Goal: Task Accomplishment & Management: Manage account settings

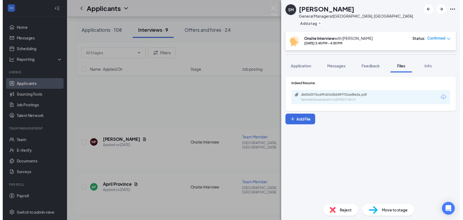
scroll to position [210, 0]
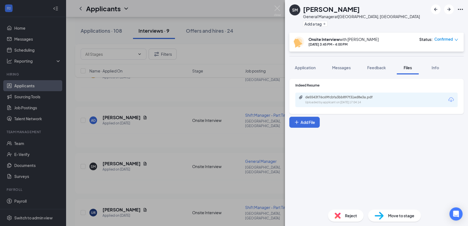
click at [341, 216] on div "Reject" at bounding box center [346, 215] width 36 height 12
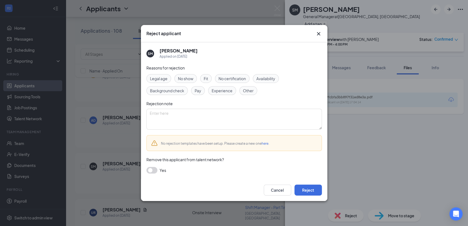
click at [187, 77] on span "No show" at bounding box center [185, 78] width 15 height 6
click at [202, 90] on div "Pay" at bounding box center [198, 90] width 14 height 9
click at [193, 76] on span "No show" at bounding box center [185, 78] width 15 height 6
click at [312, 188] on button "Reject" at bounding box center [308, 189] width 27 height 11
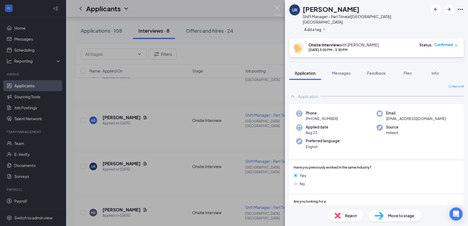
click at [227, 121] on div "UR [PERSON_NAME] Shift Manager - Part Time at [GEOGRAPHIC_DATA], [GEOGRAPHIC_DA…" at bounding box center [234, 113] width 468 height 226
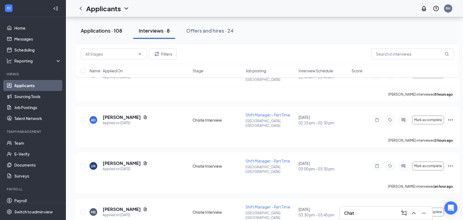
click at [121, 30] on div "Applications · 108" at bounding box center [101, 30] width 41 height 7
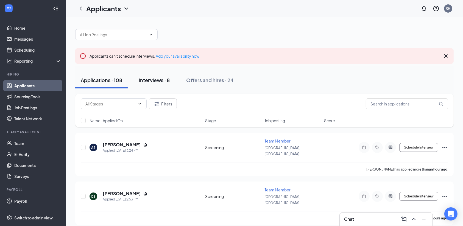
click at [153, 81] on div "Interviews · 8" at bounding box center [154, 80] width 31 height 7
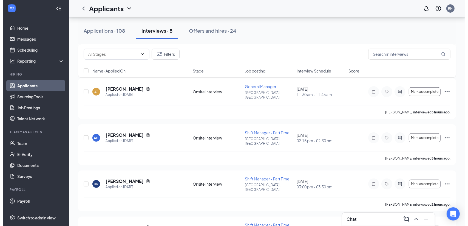
scroll to position [222, 0]
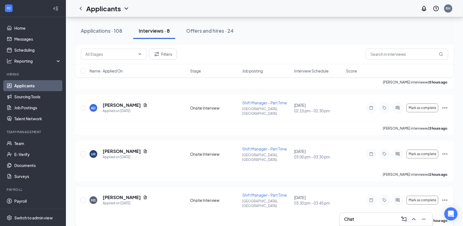
click at [446, 199] on icon "Ellipses" at bounding box center [444, 199] width 5 height 1
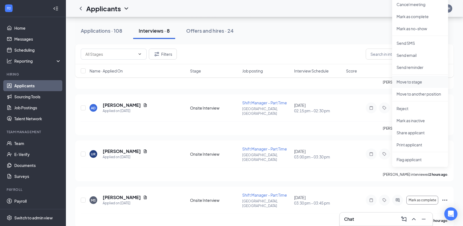
click at [412, 82] on p "Move to stage" at bounding box center [419, 81] width 47 height 5
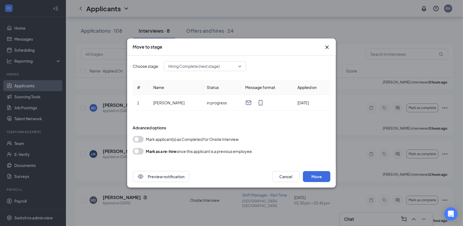
click at [326, 45] on icon "Cross" at bounding box center [326, 47] width 7 height 7
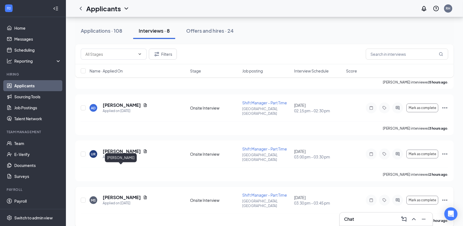
click at [126, 194] on h5 "[PERSON_NAME]" at bounding box center [122, 197] width 38 height 6
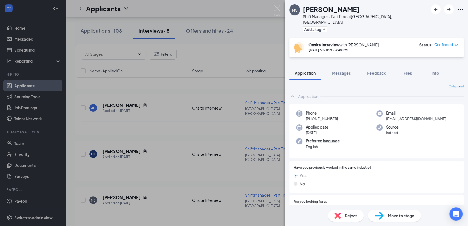
click at [395, 215] on span "Move to stage" at bounding box center [401, 215] width 26 height 6
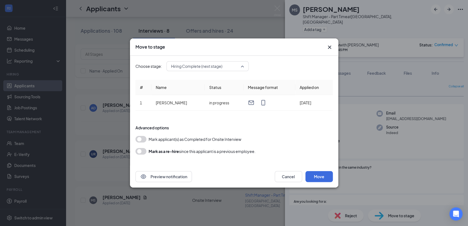
click at [244, 63] on span "Hiring Complete (next stage)" at bounding box center [207, 66] width 73 height 8
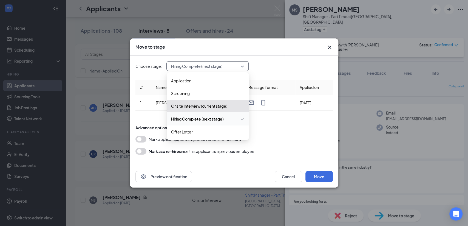
click at [244, 63] on span "Hiring Complete (next stage)" at bounding box center [207, 66] width 73 height 8
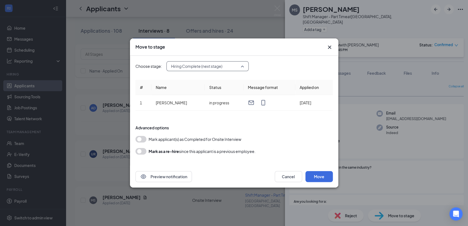
click at [244, 63] on span "Hiring Complete (next stage)" at bounding box center [207, 66] width 73 height 8
click at [143, 139] on button "button" at bounding box center [141, 139] width 11 height 7
click at [318, 173] on button "Move" at bounding box center [319, 176] width 27 height 11
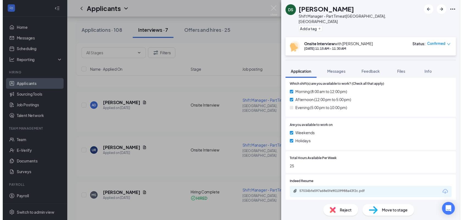
scroll to position [180, 0]
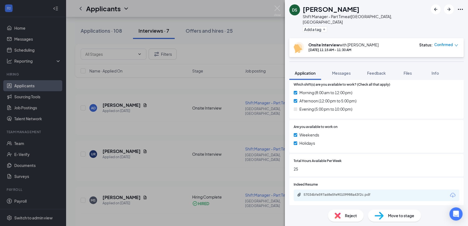
click at [215, 141] on div "DS [PERSON_NAME] Shift Manager - Part Time at [GEOGRAPHIC_DATA], [GEOGRAPHIC_DA…" at bounding box center [234, 113] width 468 height 226
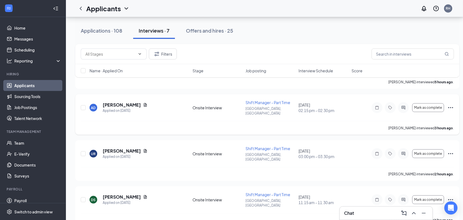
scroll to position [205, 0]
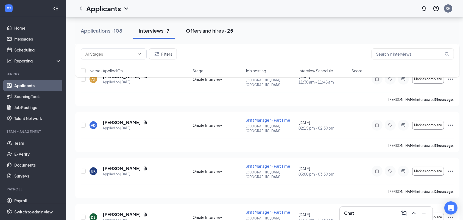
click at [208, 34] on button "Offers and hires · 25" at bounding box center [209, 30] width 58 height 16
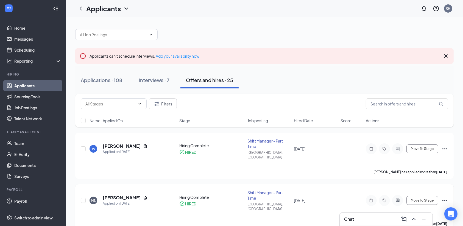
click at [446, 197] on icon "Ellipses" at bounding box center [444, 200] width 7 height 7
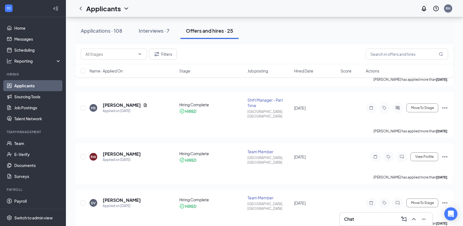
scroll to position [93, 0]
click at [255, 97] on div "Shift Manager - Part Time" at bounding box center [268, 102] width 43 height 11
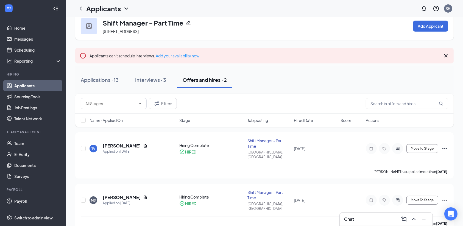
scroll to position [12, 0]
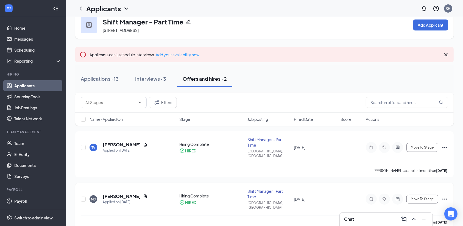
click at [445, 196] on icon "Ellipses" at bounding box center [444, 199] width 7 height 7
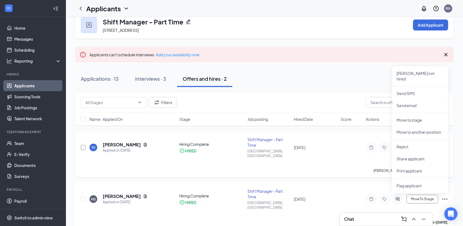
click at [84, 145] on input "checkbox" at bounding box center [83, 147] width 5 height 5
checkbox input "true"
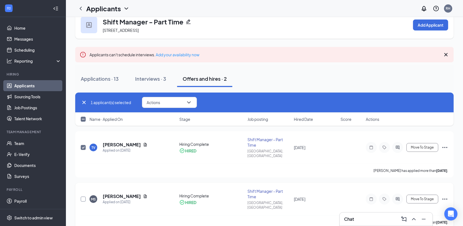
click at [83, 196] on input "checkbox" at bounding box center [83, 198] width 5 height 5
checkbox input "true"
click at [425, 145] on span "Move To Stage" at bounding box center [422, 147] width 23 height 4
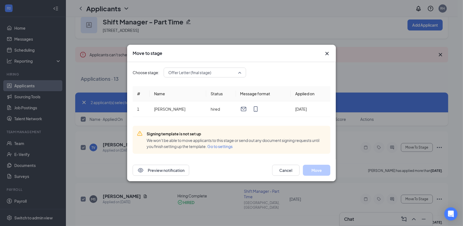
click at [241, 74] on span "Offer Letter (final stage)" at bounding box center [204, 72] width 73 height 8
click at [204, 119] on div "# Name Status Message format Applied on 1 [PERSON_NAME] hired [DATE] Signing te…" at bounding box center [232, 119] width 198 height 67
click at [217, 148] on span "Go to settings" at bounding box center [219, 146] width 25 height 5
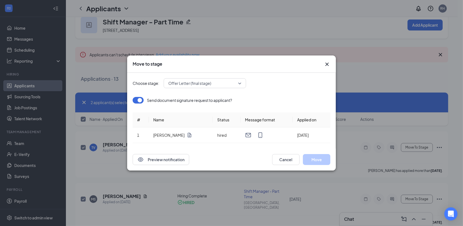
click at [326, 63] on icon "Cross" at bounding box center [326, 64] width 3 height 3
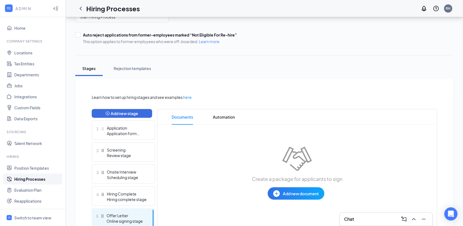
scroll to position [88, 0]
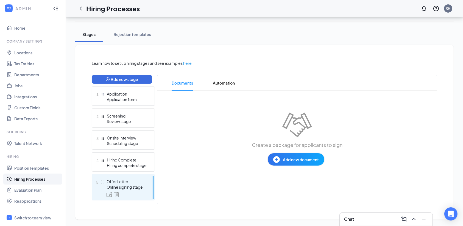
click at [127, 184] on div "Online signing stage" at bounding box center [126, 186] width 40 height 5
click at [132, 162] on div "Hiring complete stage" at bounding box center [127, 164] width 40 height 5
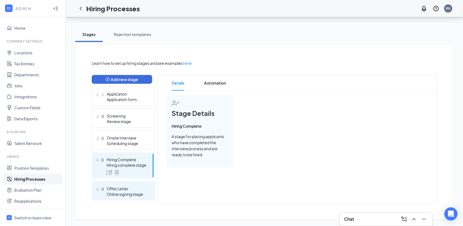
click at [130, 182] on div "5 Offer Letter Online signing stage" at bounding box center [123, 190] width 63 height 19
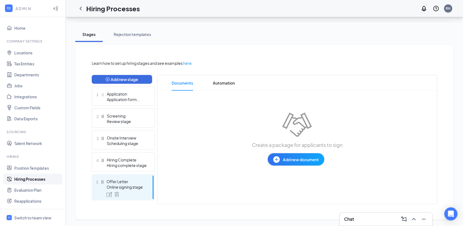
click at [292, 159] on span "Add new document" at bounding box center [301, 159] width 36 height 6
click at [305, 157] on span "Add new document" at bounding box center [301, 159] width 36 height 6
click at [289, 158] on span "Add new document" at bounding box center [301, 159] width 36 height 6
click at [283, 190] on div "Upload file" at bounding box center [276, 192] width 19 height 5
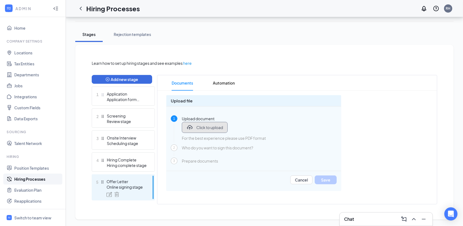
click at [209, 126] on span "Click to upload" at bounding box center [209, 127] width 27 height 5
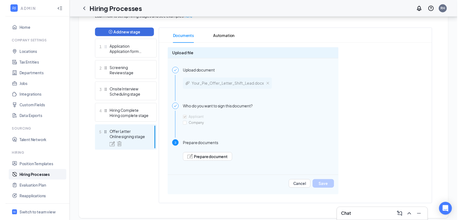
scroll to position [138, 0]
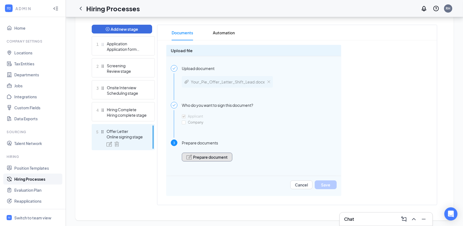
click at [211, 155] on span "Prepare document" at bounding box center [210, 157] width 35 height 4
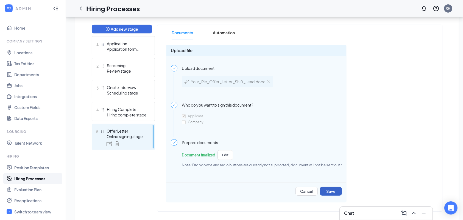
click at [334, 189] on div "Learn how to set up hiring stages and see examples here Add new stage 1 Applica…" at bounding box center [267, 111] width 350 height 202
click at [334, 188] on button "Save" at bounding box center [331, 191] width 22 height 9
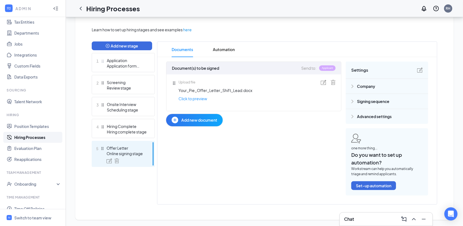
scroll to position [43, 0]
click at [27, 184] on div "Onboarding" at bounding box center [35, 182] width 42 height 5
click at [31, 193] on link "Onboarding Processes" at bounding box center [37, 193] width 47 height 11
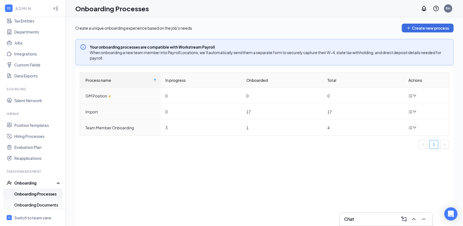
click at [32, 202] on link "Onboarding Documents" at bounding box center [37, 204] width 47 height 11
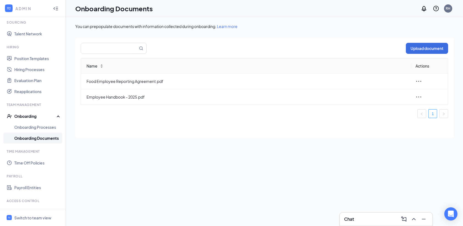
scroll to position [112, 0]
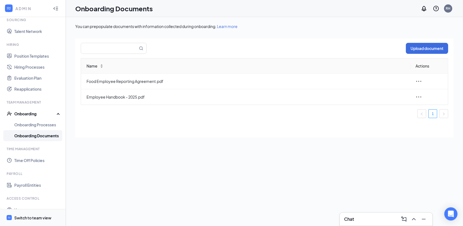
click at [37, 218] on div "Switch to team view" at bounding box center [32, 217] width 37 height 5
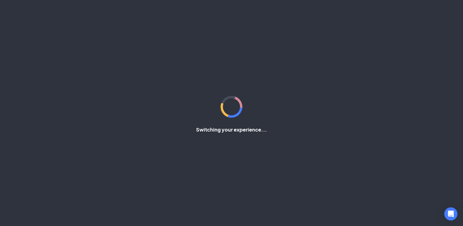
scroll to position [11, 0]
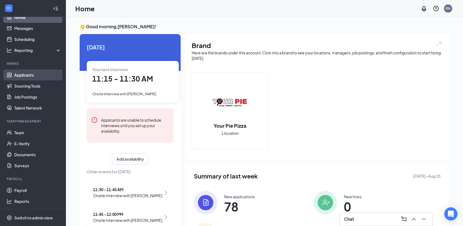
click at [31, 74] on link "Applicants" at bounding box center [37, 74] width 47 height 11
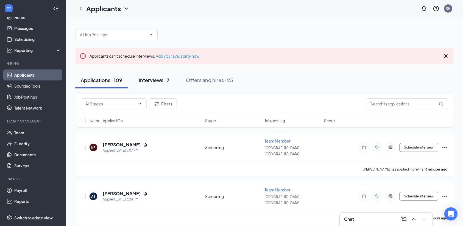
click at [159, 78] on div "Interviews · 7" at bounding box center [154, 80] width 31 height 7
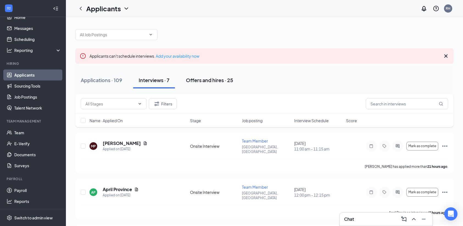
click at [212, 80] on div "Offers and hires · 25" at bounding box center [209, 80] width 47 height 7
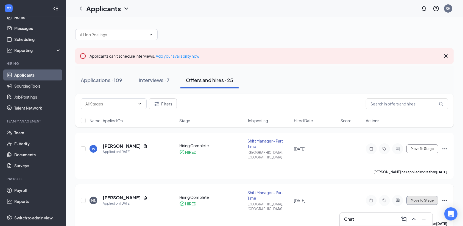
click at [415, 198] on span "Move To Stage" at bounding box center [422, 200] width 23 height 4
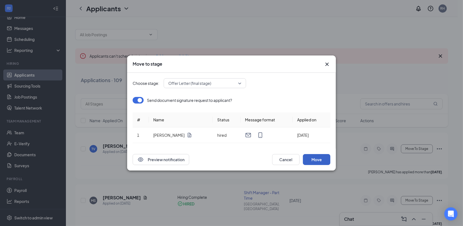
click at [316, 159] on button "Move" at bounding box center [316, 159] width 27 height 11
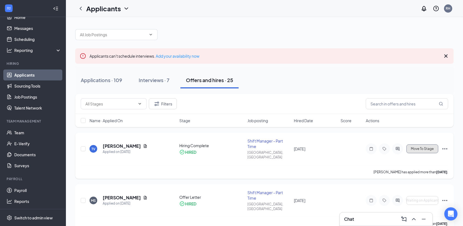
click at [424, 147] on span "Move To Stage" at bounding box center [422, 149] width 23 height 4
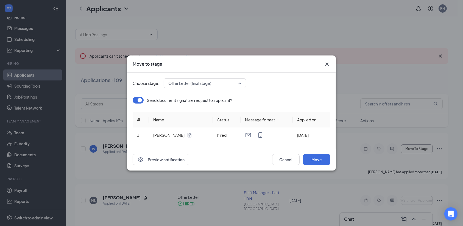
click at [239, 83] on span "Offer Letter (final stage)" at bounding box center [204, 83] width 73 height 8
click at [320, 160] on button "Move" at bounding box center [316, 159] width 27 height 11
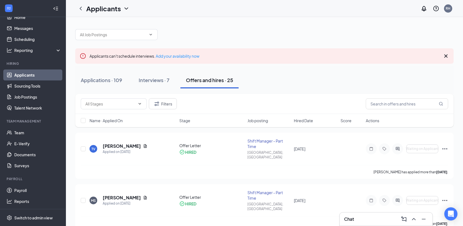
click at [24, 74] on link "Applicants" at bounding box center [37, 74] width 47 height 11
